Goal: Task Accomplishment & Management: Complete application form

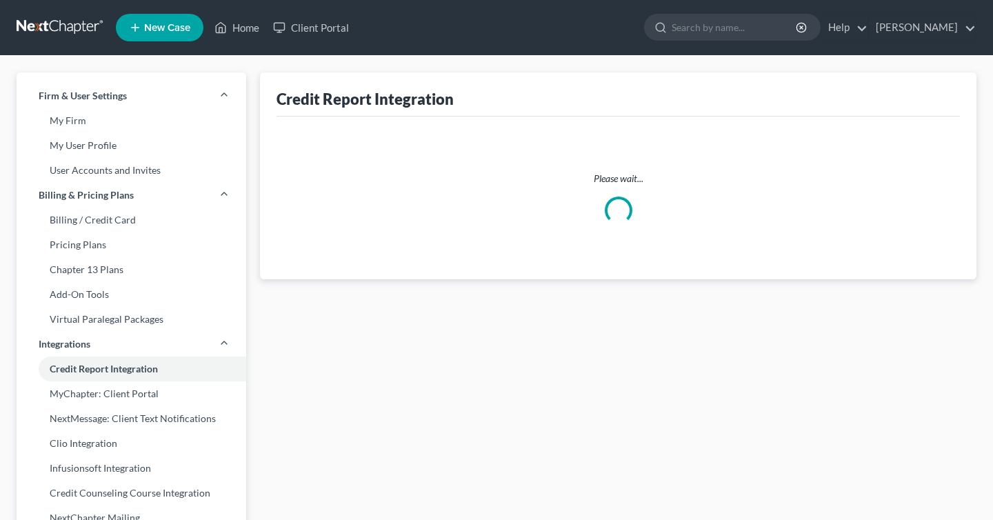
select select "0"
select select "35"
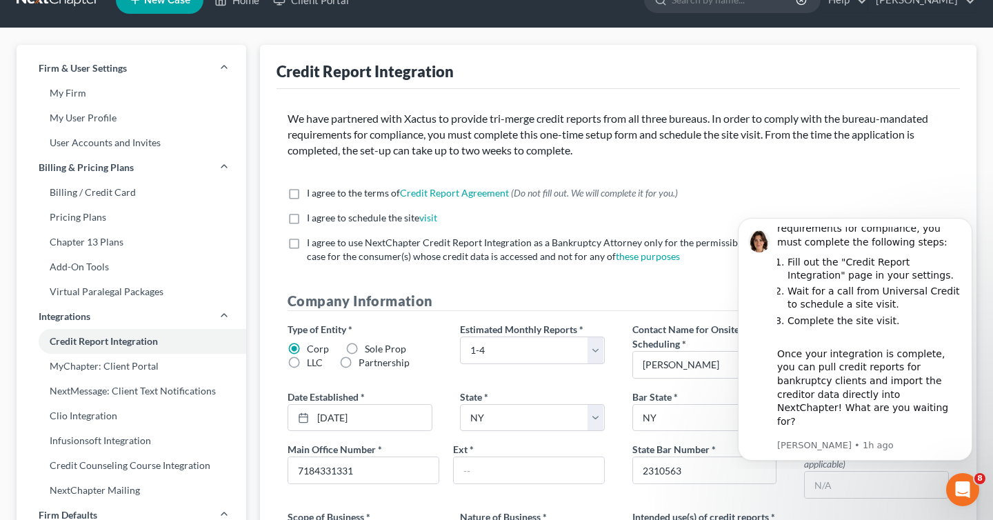
scroll to position [24, 0]
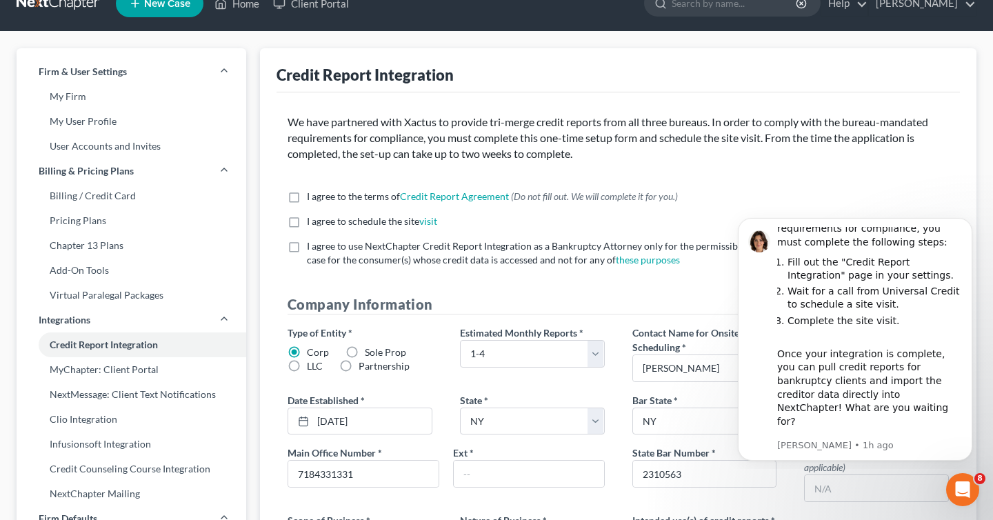
click at [668, 196] on span "(Do not fill out. We will complete it for you.)" at bounding box center [594, 196] width 167 height 12
click at [321, 196] on input "I agree to the terms of Credit Report Agreement * (Do not fill out. We will com…" at bounding box center [316, 194] width 9 height 9
checkbox input "true"
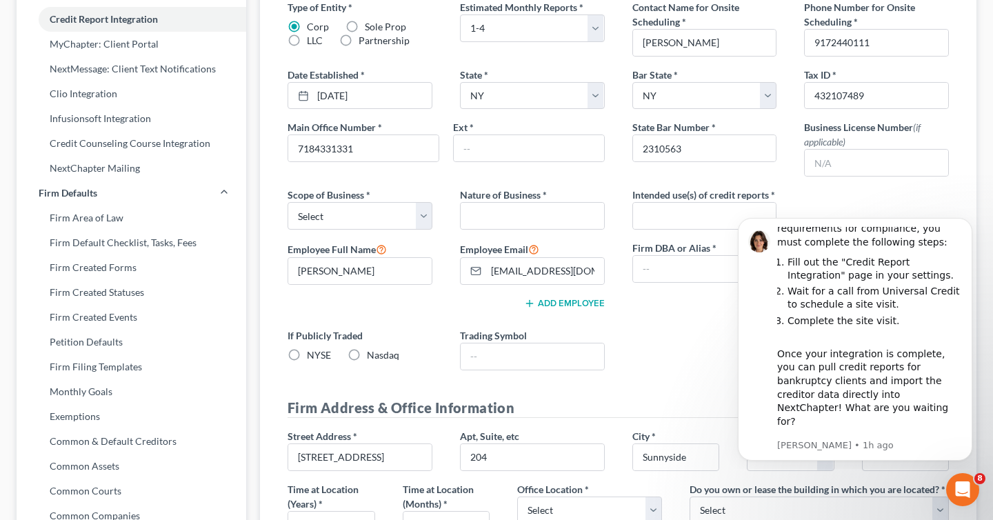
scroll to position [372, 0]
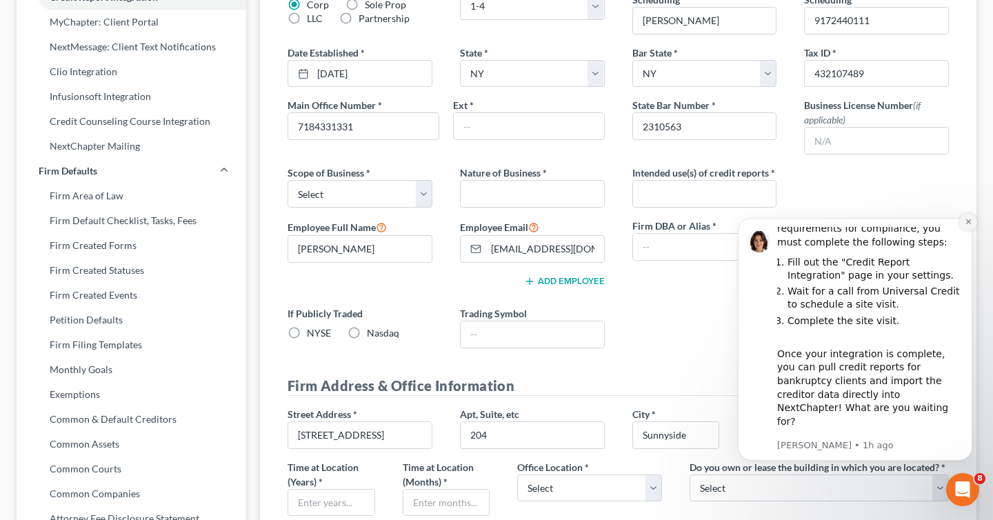
click at [967, 219] on icon "Dismiss notification" at bounding box center [969, 222] width 8 height 8
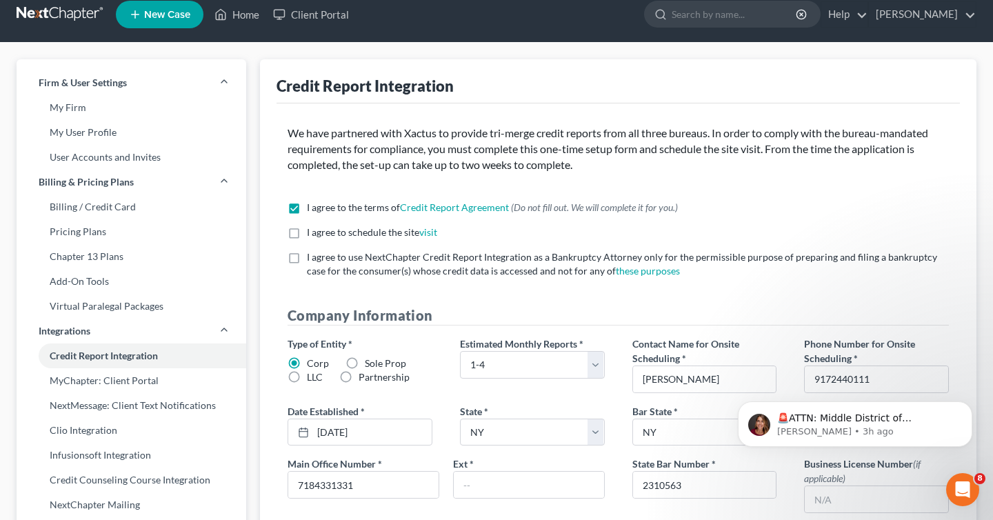
scroll to position [0, 0]
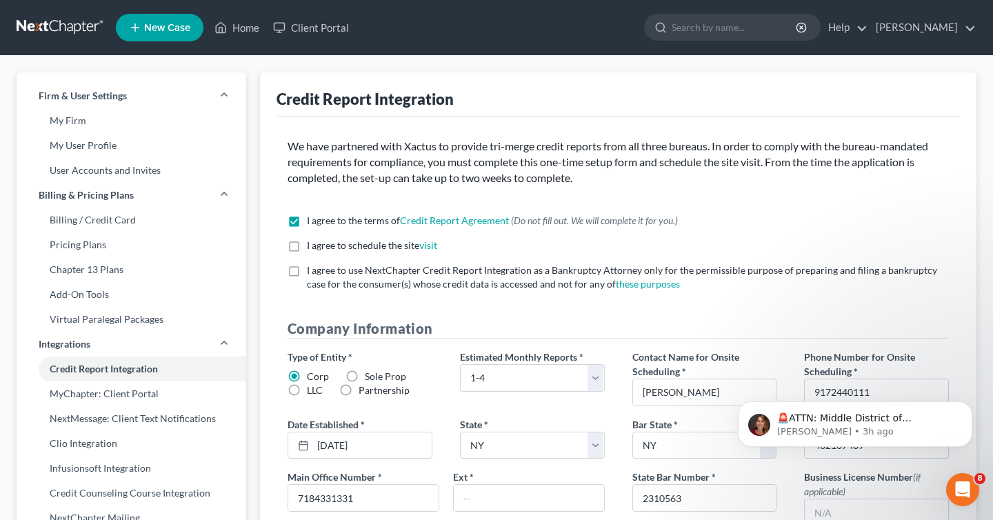
click at [307, 242] on label "I agree to schedule the site visit *" at bounding box center [372, 246] width 130 height 14
click at [312, 242] on input "I agree to schedule the site visit *" at bounding box center [316, 243] width 9 height 9
checkbox input "true"
click at [294, 259] on div "I agree to the terms of Credit Report Agreement * (Do not fill out. We will com…" at bounding box center [618, 258] width 689 height 88
click at [307, 272] on label "I agree to use NextChapter Credit Report Integration as a Bankruptcy Attorney o…" at bounding box center [628, 277] width 642 height 28
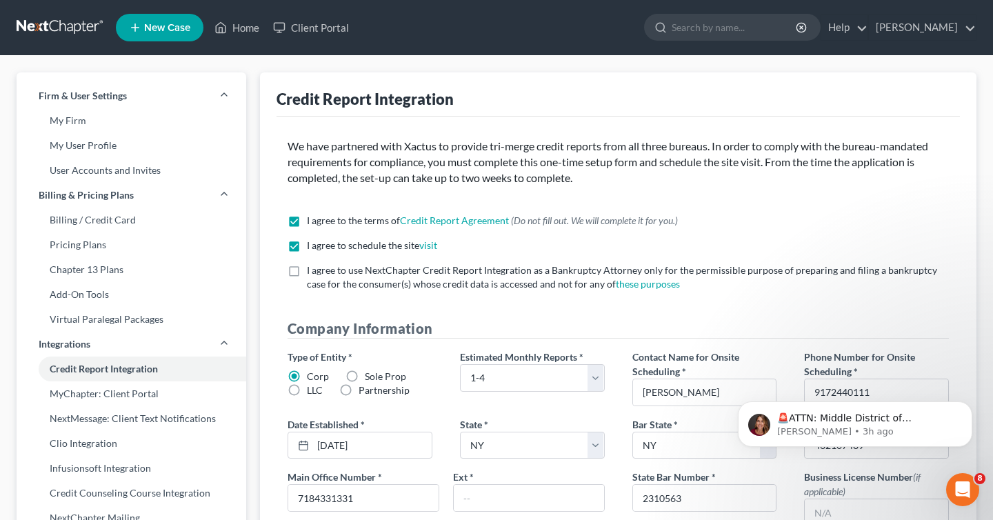
click at [312, 272] on input "I agree to use NextChapter Credit Report Integration as a Bankruptcy Attorney o…" at bounding box center [316, 267] width 9 height 9
checkbox input "true"
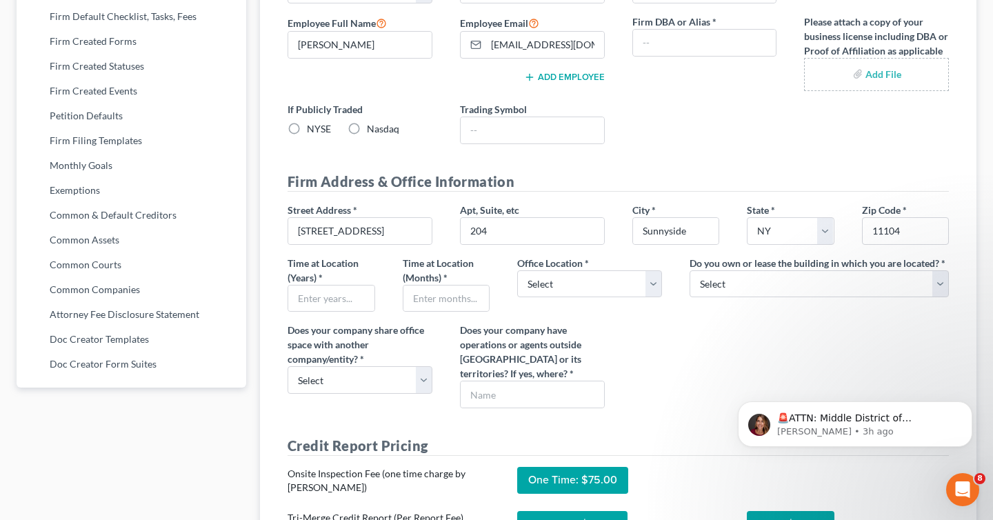
scroll to position [577, 0]
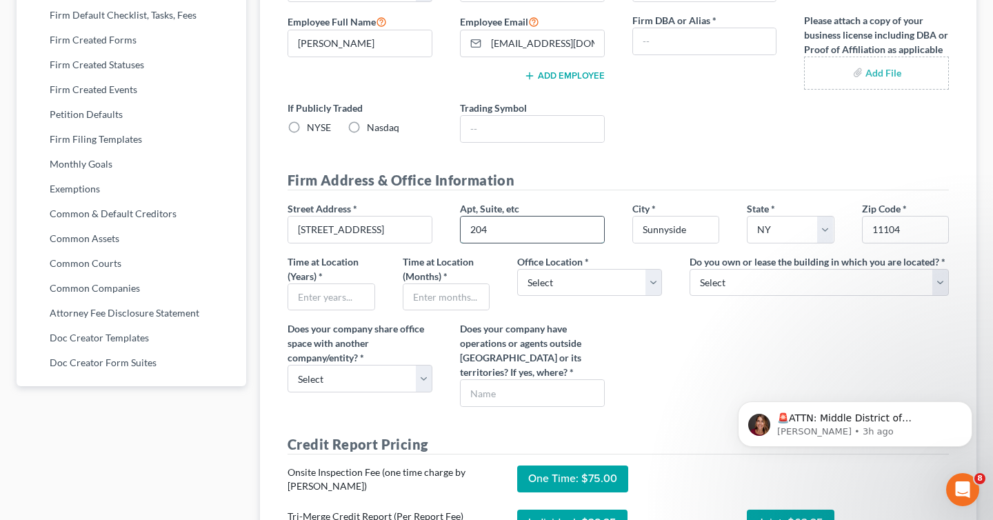
click at [500, 234] on input "204" at bounding box center [532, 230] width 143 height 26
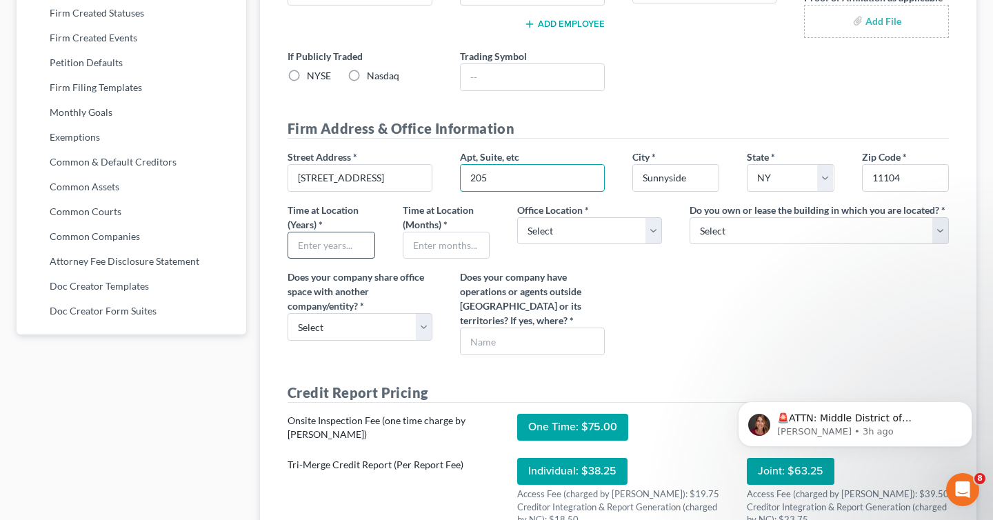
scroll to position [637, 0]
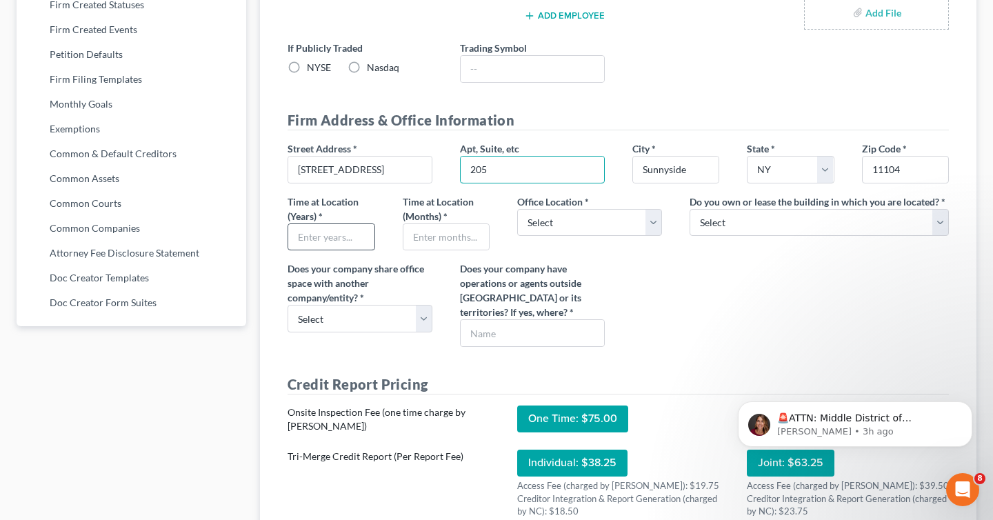
type input "205"
click at [346, 234] on input "text" at bounding box center [331, 237] width 86 height 26
type input "1"
type input "25"
click at [444, 241] on input "text" at bounding box center [446, 237] width 86 height 26
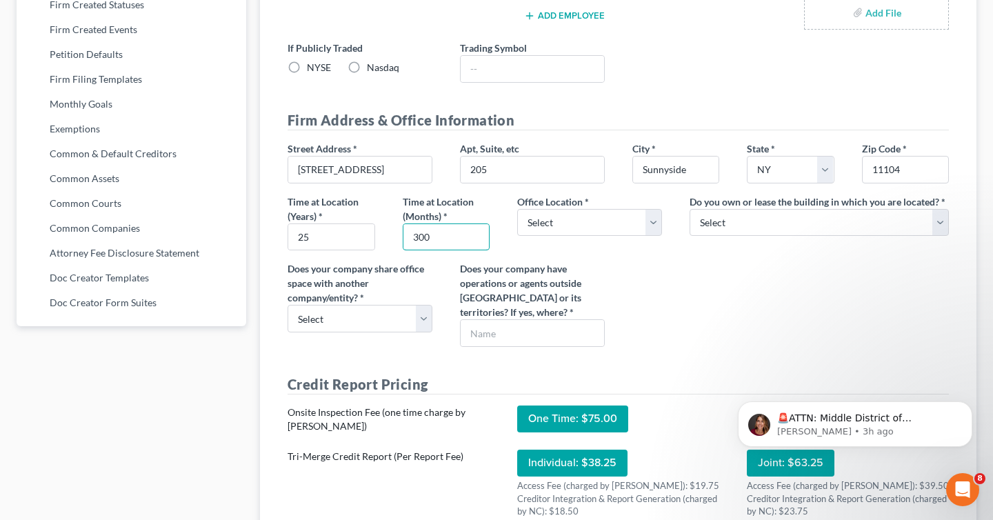
type input "300"
click at [644, 269] on div "Street Address * [STREET_ADDRESS] Apt, Suite, etc 205 City * [GEOGRAPHIC_DATA] …" at bounding box center [618, 249] width 689 height 217
click at [643, 223] on select "Select Commercial Residential" at bounding box center [589, 223] width 145 height 28
select select "0"
click at [517, 209] on select "Select Commercial Residential" at bounding box center [589, 223] width 145 height 28
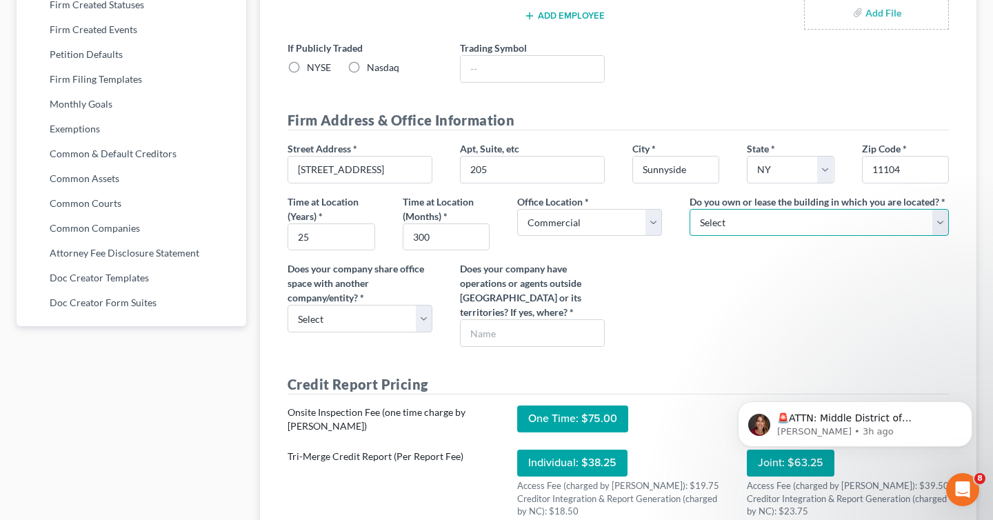
click at [836, 216] on select "Select Own Lease" at bounding box center [819, 223] width 259 height 28
select select "1"
click at [690, 209] on select "Select Own Lease" at bounding box center [819, 223] width 259 height 28
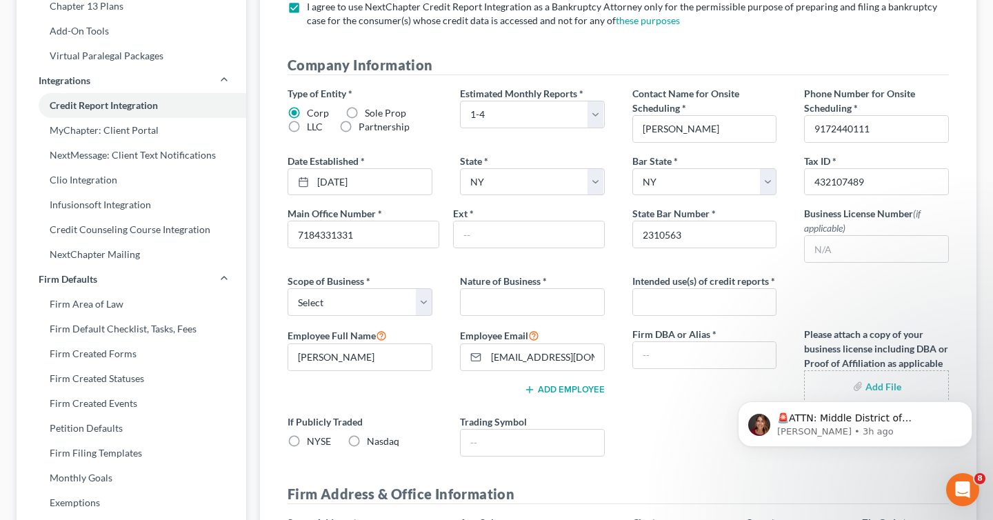
scroll to position [267, 0]
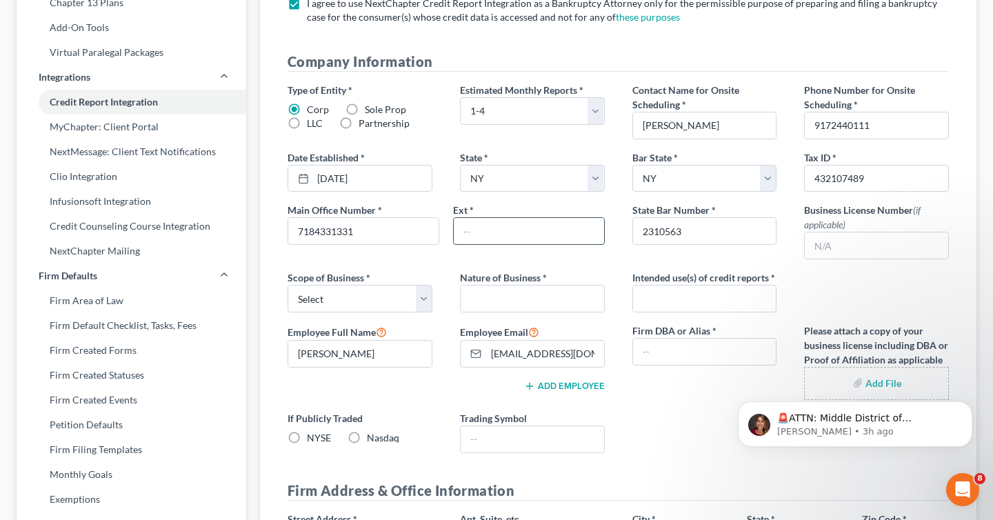
click at [535, 230] on input "text" at bounding box center [529, 231] width 150 height 26
click at [536, 231] on input "text" at bounding box center [529, 231] width 150 height 26
click at [613, 203] on div "Main Office Number * 7184331331 Ext *" at bounding box center [446, 231] width 345 height 57
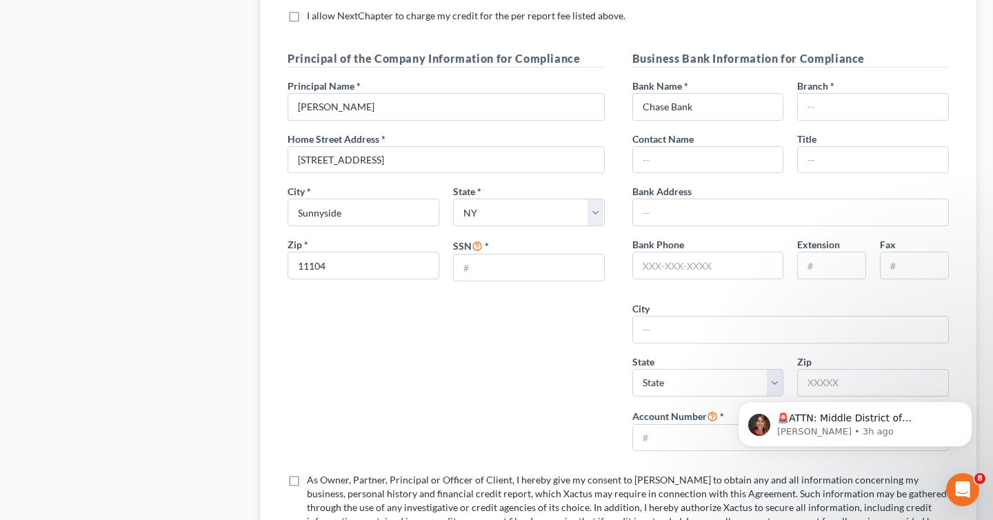
scroll to position [1570, 0]
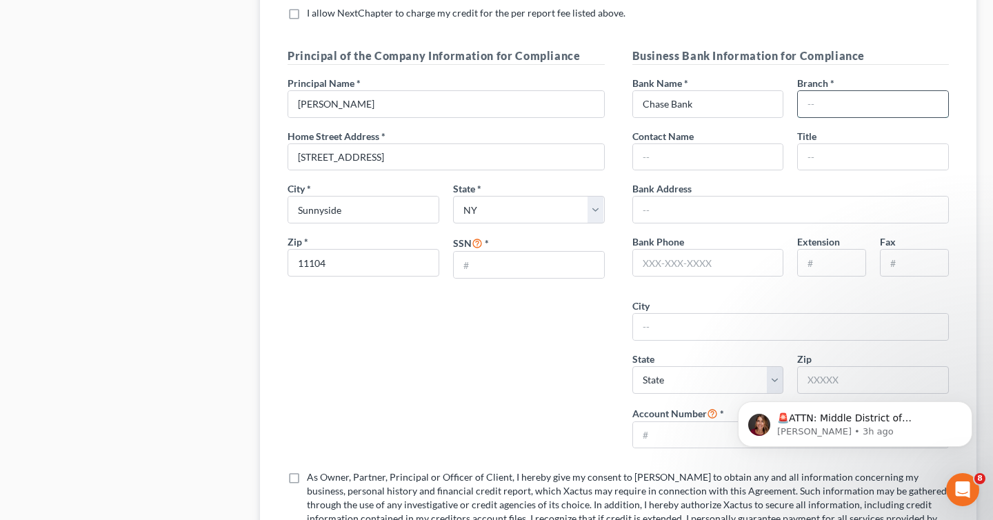
click at [806, 110] on input "text" at bounding box center [873, 104] width 150 height 26
click at [768, 64] on h5 "Business Bank Information for Compliance" at bounding box center [790, 56] width 317 height 17
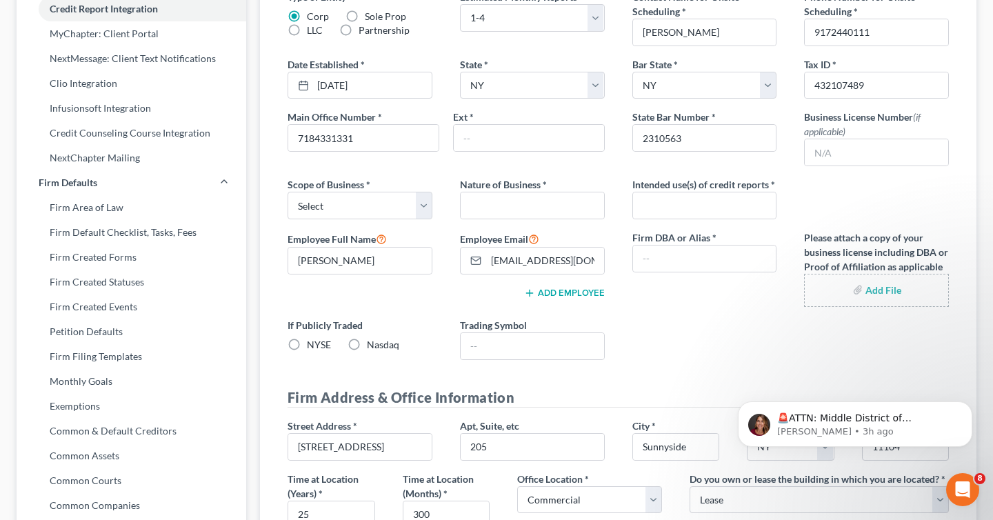
scroll to position [365, 0]
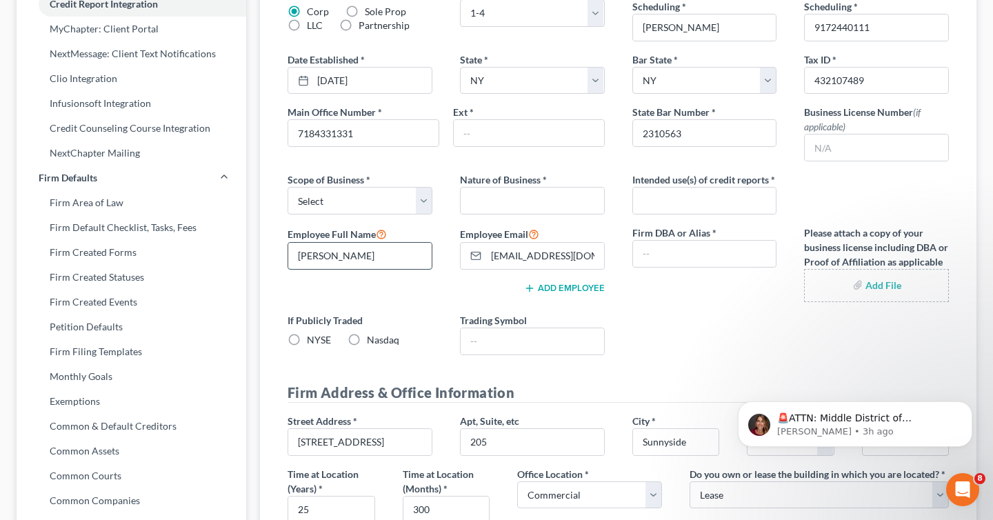
click at [372, 257] on input "[PERSON_NAME]" at bounding box center [359, 256] width 143 height 26
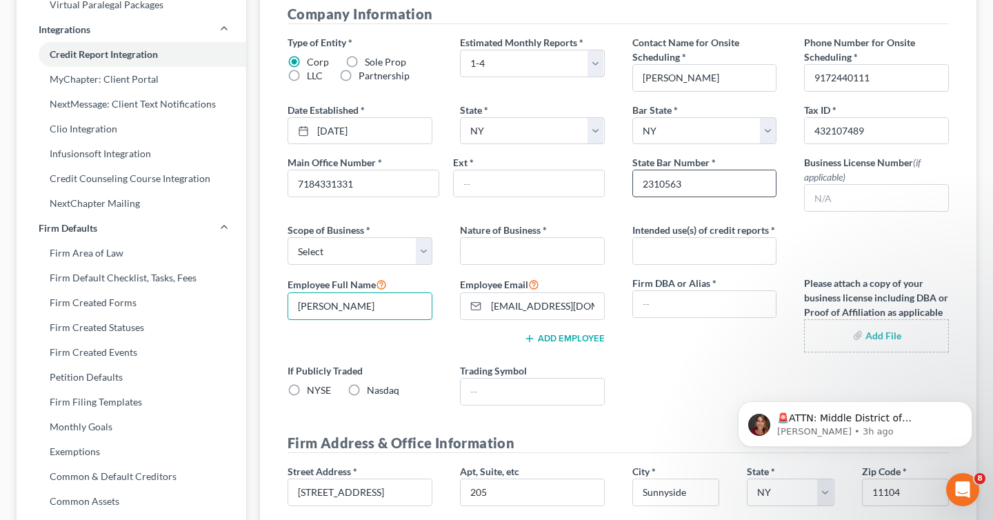
scroll to position [316, 0]
type input "[PERSON_NAME]"
drag, startPoint x: 893, startPoint y: 76, endPoint x: 812, endPoint y: 79, distance: 81.4
click at [812, 79] on input "9172440111" at bounding box center [876, 76] width 143 height 26
type input "9175541596"
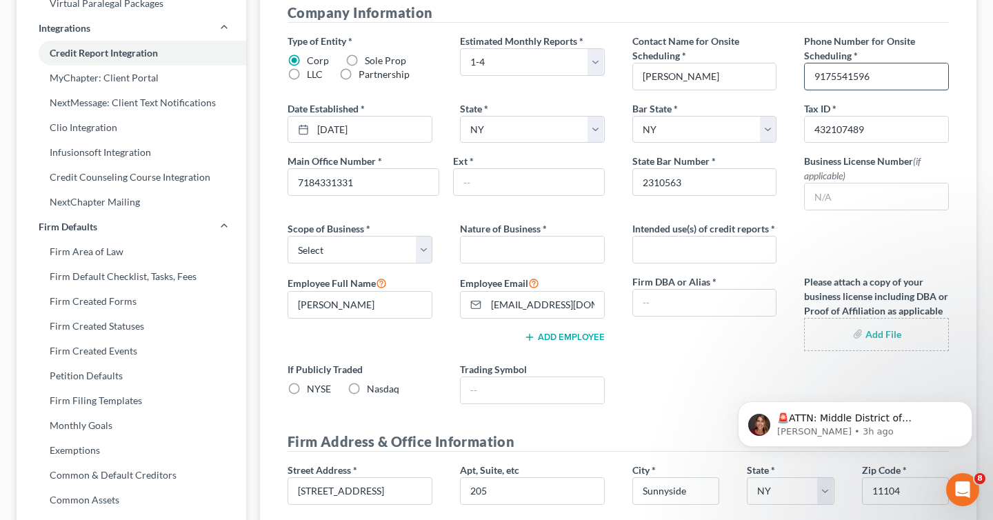
click at [915, 74] on input "9175541596" at bounding box center [876, 76] width 143 height 26
type input "LEGAL HELPER AND ASSCOCIATES"
type input "9175541596"
drag, startPoint x: 725, startPoint y: 71, endPoint x: 637, endPoint y: 62, distance: 88.0
click at [637, 62] on div "Contact Name for Onsite Scheduling * [PERSON_NAME]" at bounding box center [705, 62] width 172 height 57
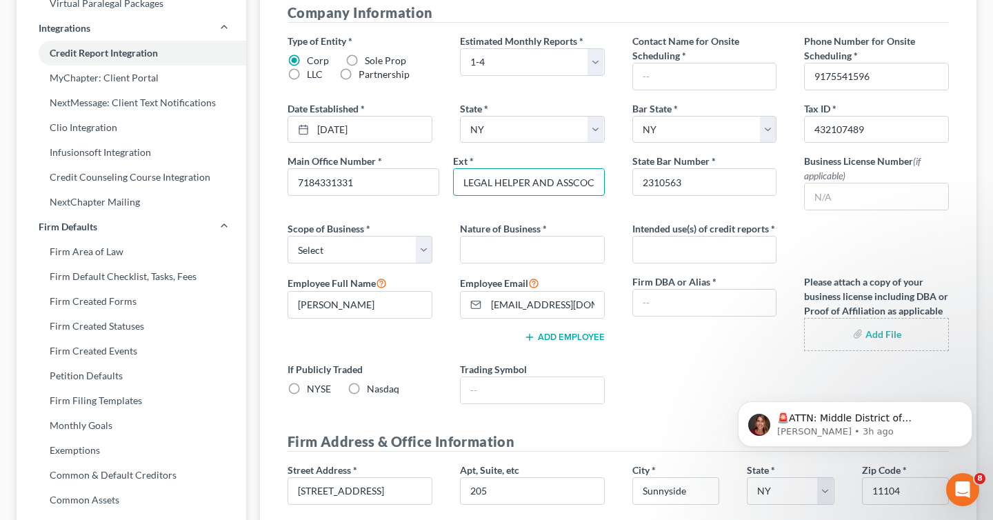
scroll to position [0, 23]
drag, startPoint x: 462, startPoint y: 183, endPoint x: 607, endPoint y: 183, distance: 144.8
click at [607, 183] on div "Ext * LEGAL HELPER AND ASSCOCIATES" at bounding box center [529, 175] width 166 height 42
click at [690, 52] on label "Contact Name for Onsite Scheduling *" at bounding box center [704, 48] width 145 height 29
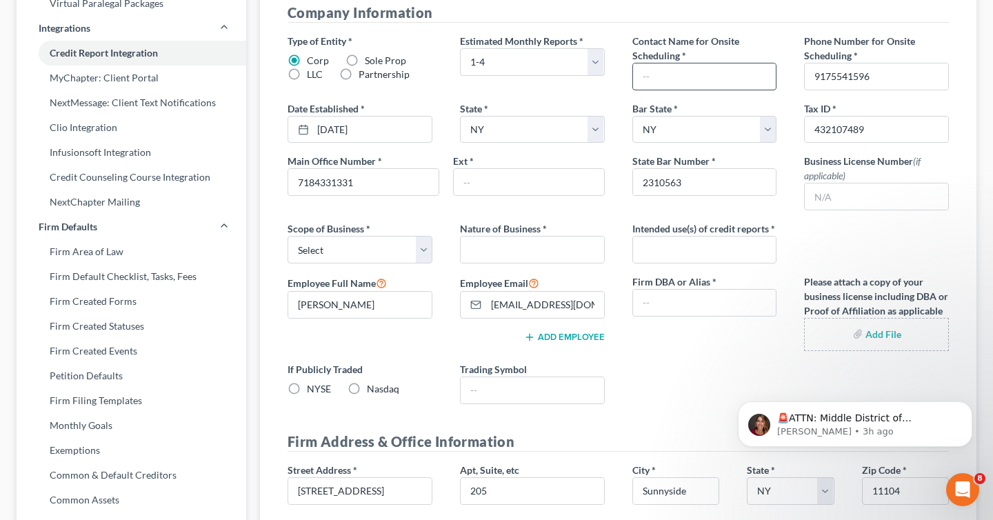
click at [690, 67] on input "text" at bounding box center [704, 76] width 143 height 26
type input "n"
type input "R"
type input "i"
click at [654, 83] on input "R" at bounding box center [704, 76] width 143 height 26
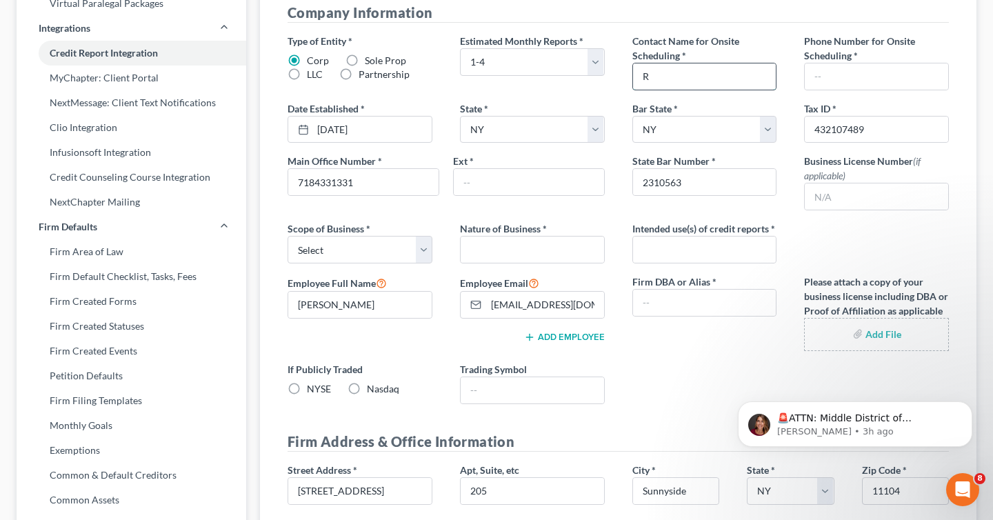
click at [659, 88] on input "R" at bounding box center [704, 76] width 143 height 26
type input "[PERSON_NAME]"
click at [838, 75] on input "text" at bounding box center [876, 76] width 143 height 26
type input "9175541596"
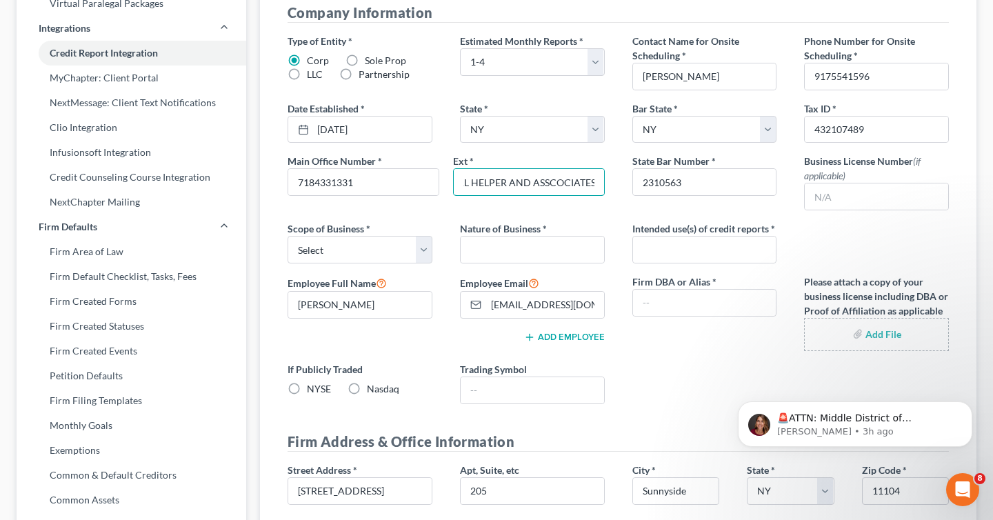
drag, startPoint x: 469, startPoint y: 184, endPoint x: 623, endPoint y: 188, distance: 154.5
click at [623, 188] on div "Type of Entity * Corp Sole Prop LLC Partnership Estimated Monthly Reports * Sel…" at bounding box center [618, 224] width 689 height 381
type input "L"
click at [639, 215] on div "Type of Entity * Corp Sole Prop LLC Partnership Estimated Monthly Reports * Sel…" at bounding box center [618, 224] width 689 height 381
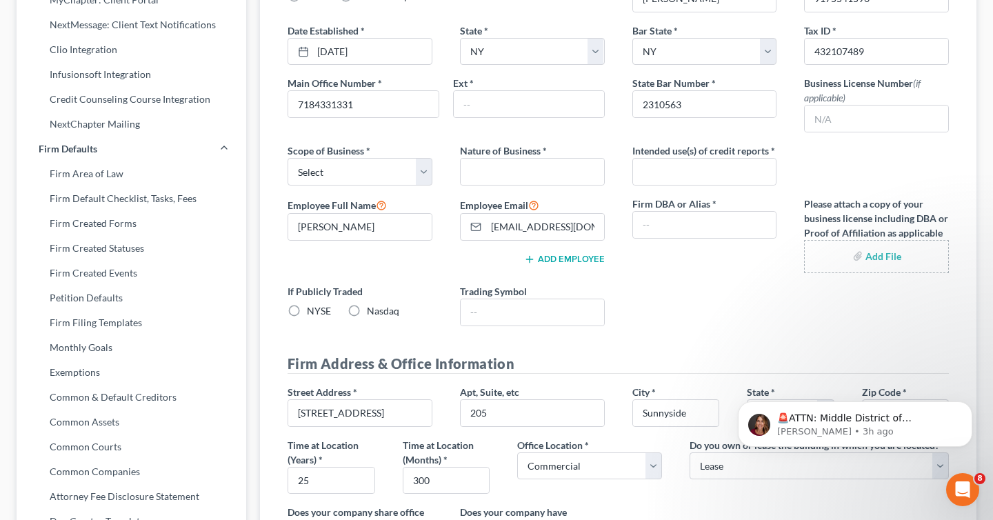
scroll to position [399, 0]
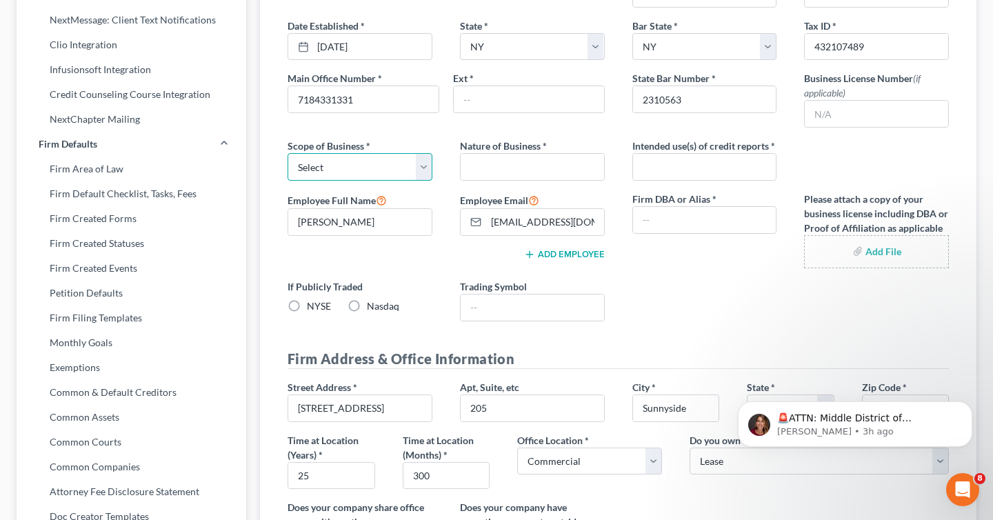
click at [390, 161] on select "Select Local Regional National" at bounding box center [360, 167] width 145 height 28
select select "0"
click at [288, 153] on select "Select Local Regional National" at bounding box center [360, 167] width 145 height 28
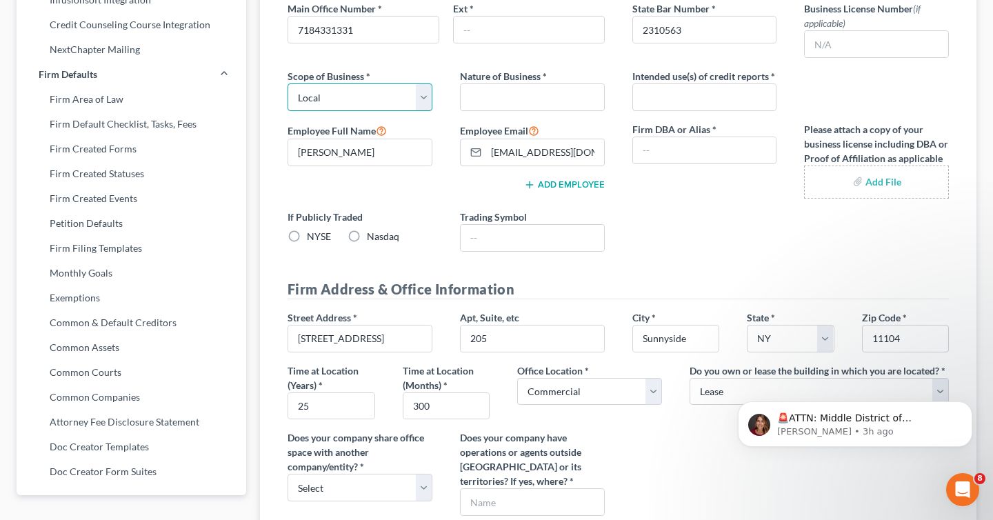
scroll to position [475, 0]
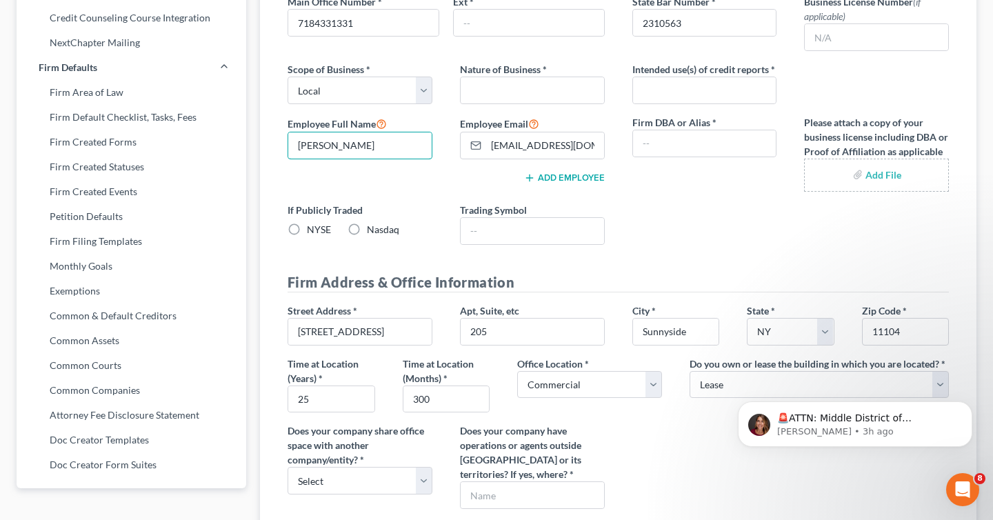
drag, startPoint x: 368, startPoint y: 147, endPoint x: 263, endPoint y: 142, distance: 104.9
type input "[PERSON_NAME]"
click at [635, 201] on div "Type of Entity * Corp Sole Prop LLC Partnership Estimated Monthly Reports * Sel…" at bounding box center [618, 64] width 689 height 381
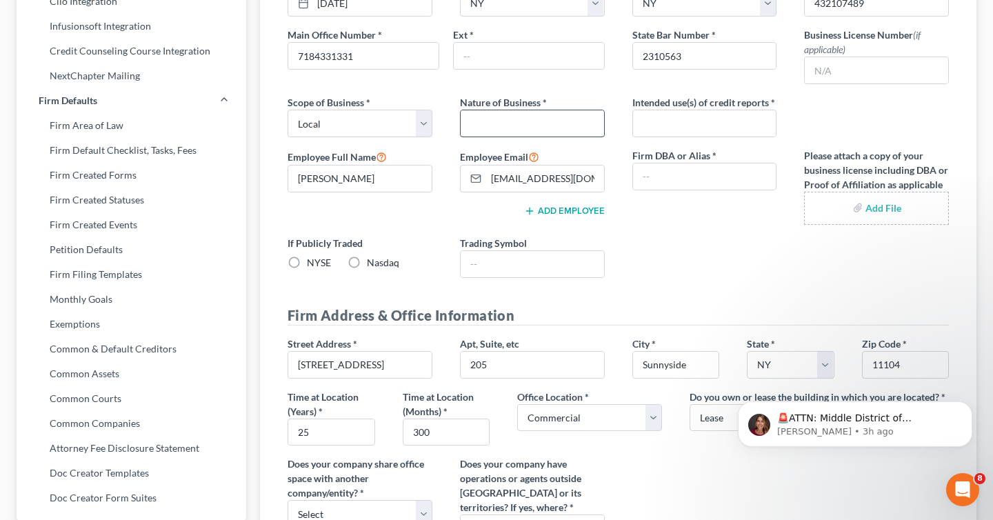
scroll to position [454, 0]
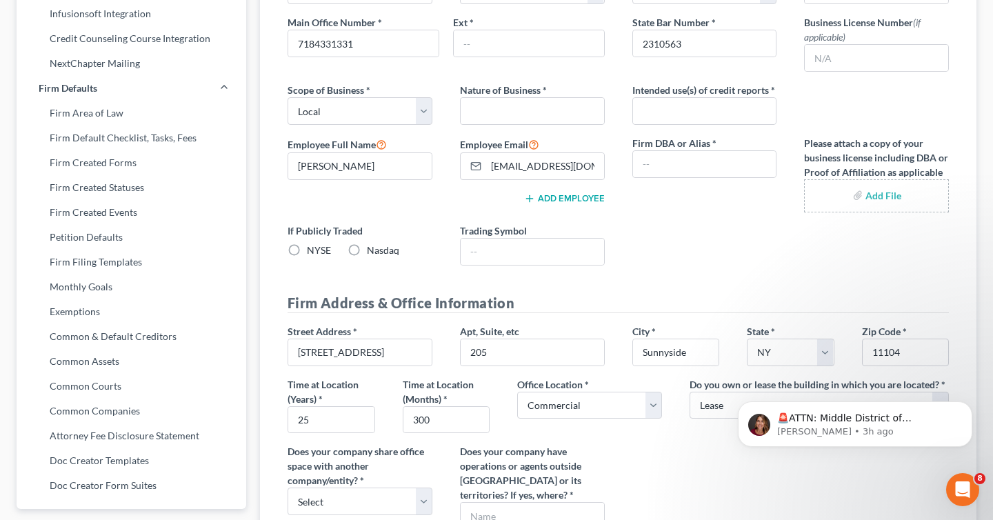
click at [879, 201] on input "file" at bounding box center [876, 195] width 121 height 25
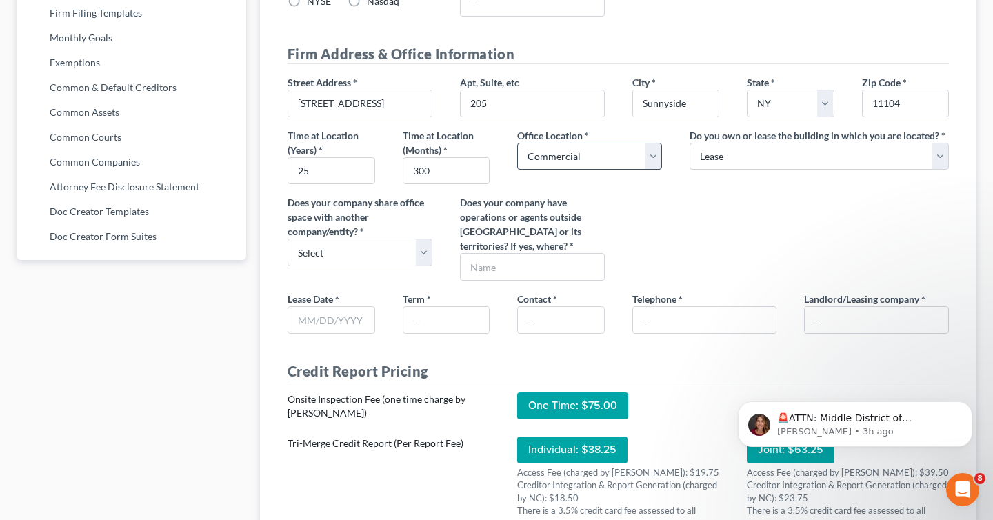
scroll to position [708, 0]
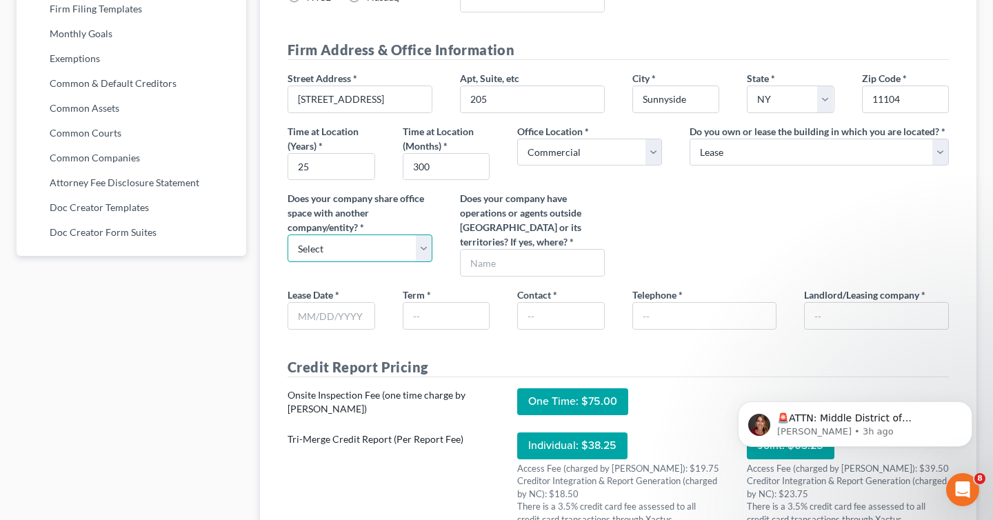
click at [419, 243] on select "Select Yes No" at bounding box center [360, 248] width 145 height 28
select select "0"
click at [288, 234] on select "Select Yes No" at bounding box center [360, 248] width 145 height 28
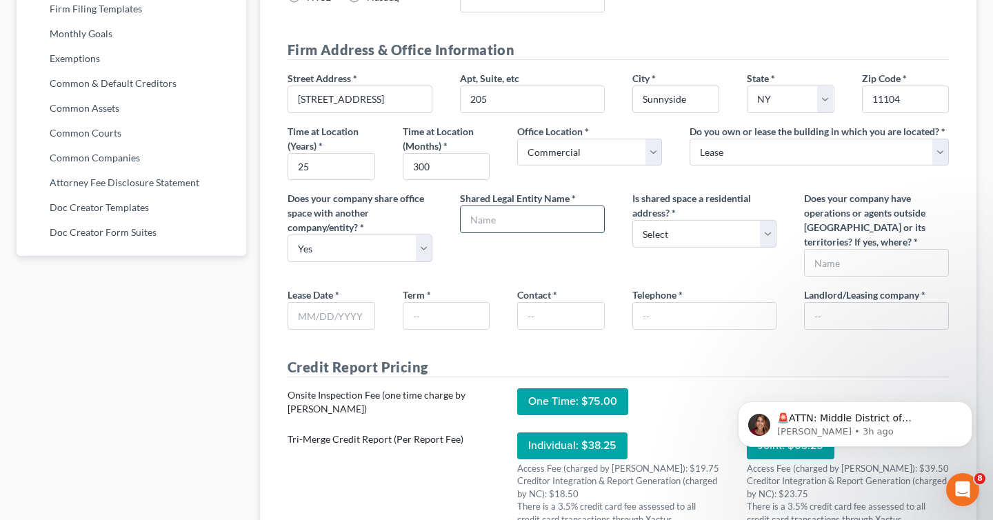
click at [527, 224] on input "text" at bounding box center [532, 219] width 143 height 26
type input "LEGAL HELPER AND ASSCOCIATES"
click at [669, 237] on select "Select Yes No" at bounding box center [704, 234] width 145 height 28
select select "1"
click at [632, 220] on select "Select Yes No" at bounding box center [704, 234] width 145 height 28
